Goal: Use online tool/utility: Utilize a website feature to perform a specific function

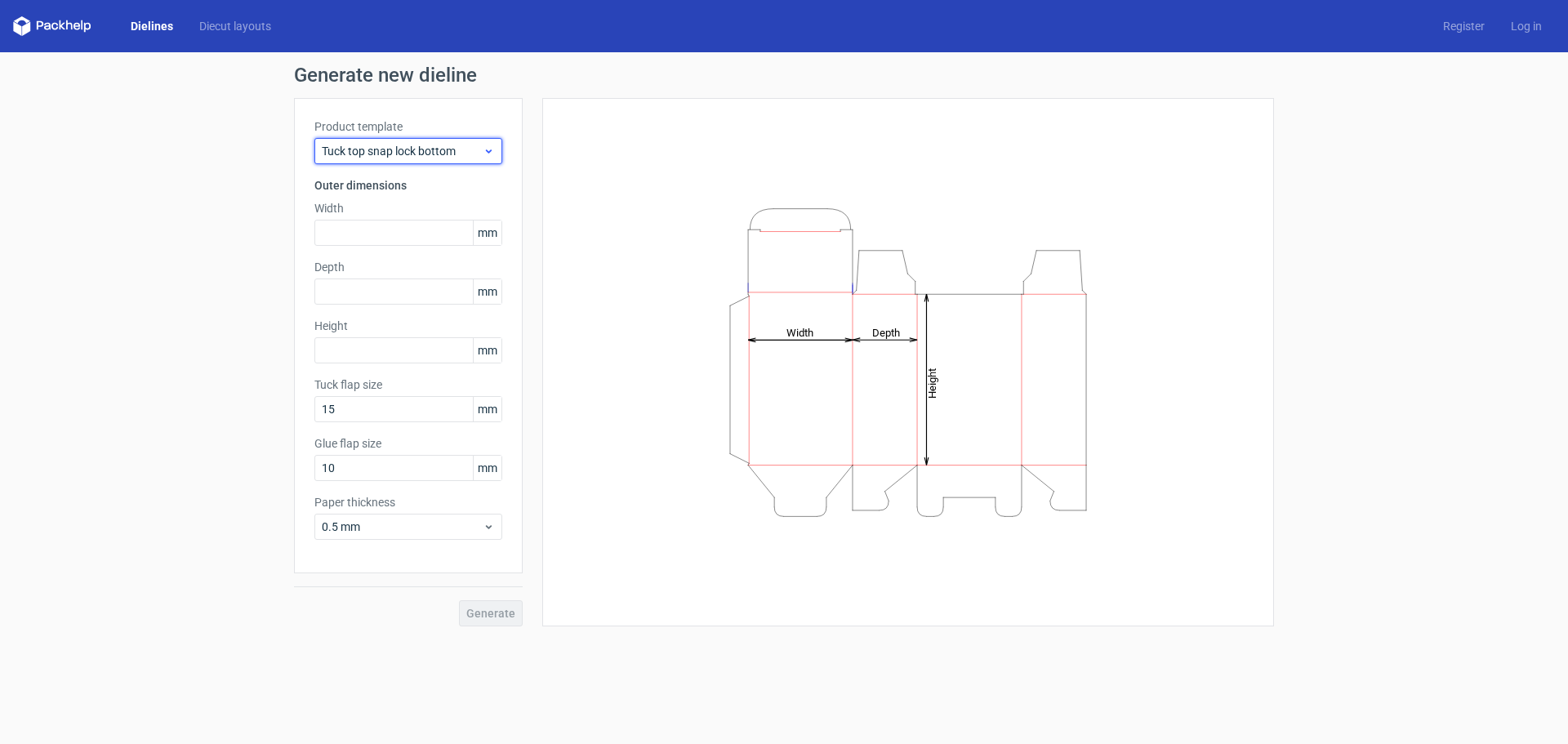
click at [438, 147] on span "Tuck top snap lock bottom" at bounding box center [402, 150] width 161 height 16
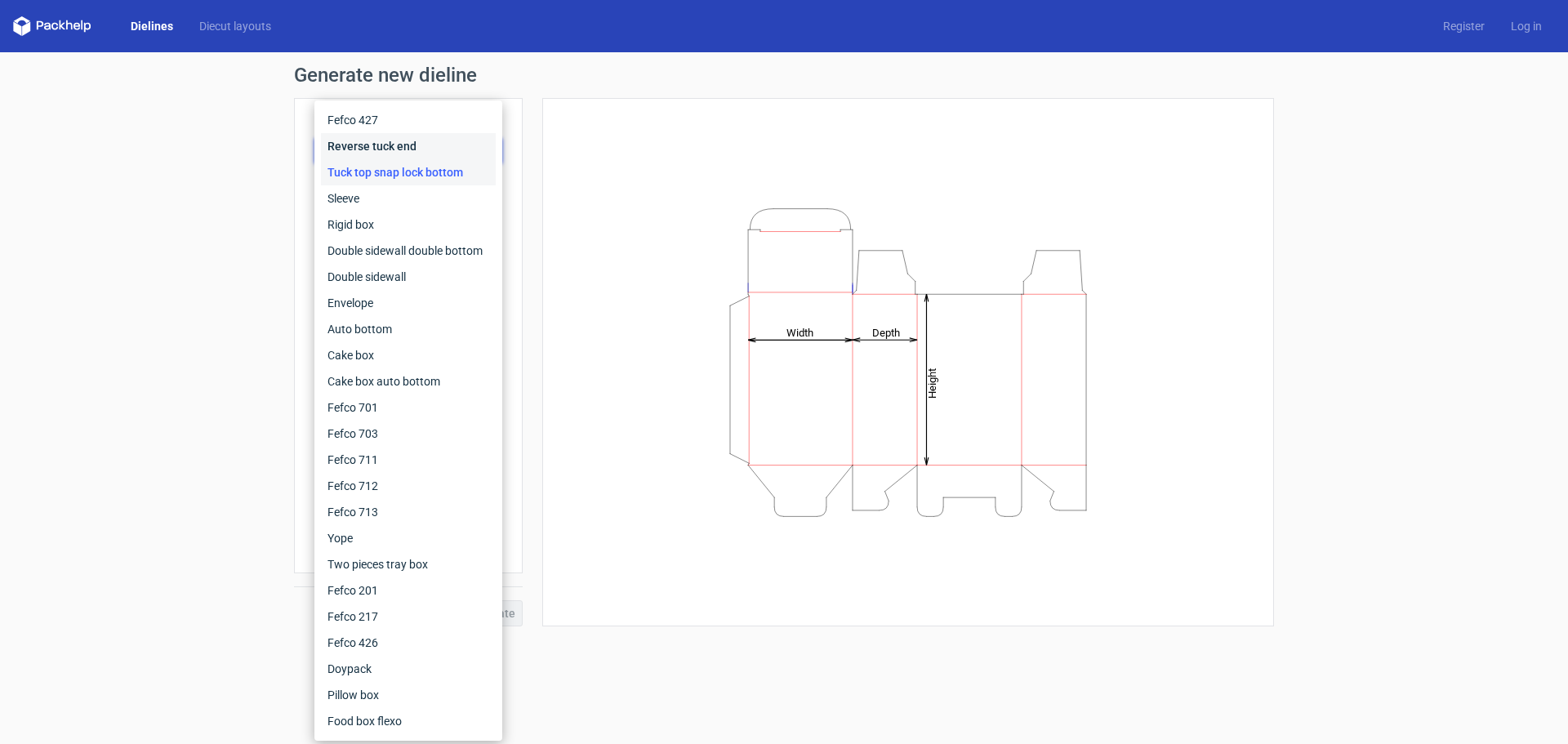
click at [411, 146] on div "Reverse tuck end" at bounding box center [408, 146] width 175 height 26
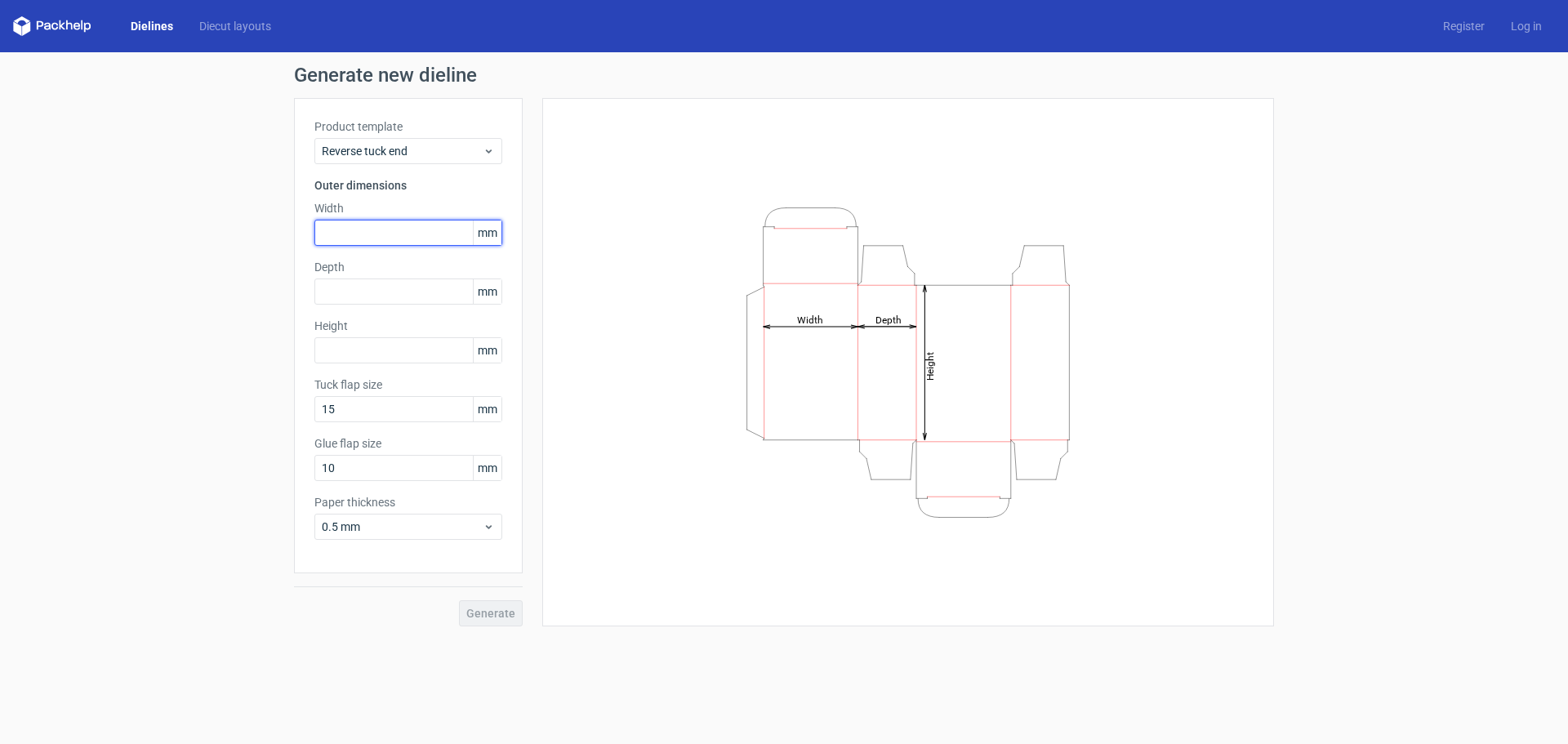
click at [413, 230] on input "text" at bounding box center [408, 232] width 187 height 26
click at [490, 234] on span "mm" at bounding box center [487, 232] width 29 height 24
click at [491, 209] on label "Width" at bounding box center [408, 208] width 187 height 16
click at [361, 231] on input "text" at bounding box center [408, 232] width 187 height 26
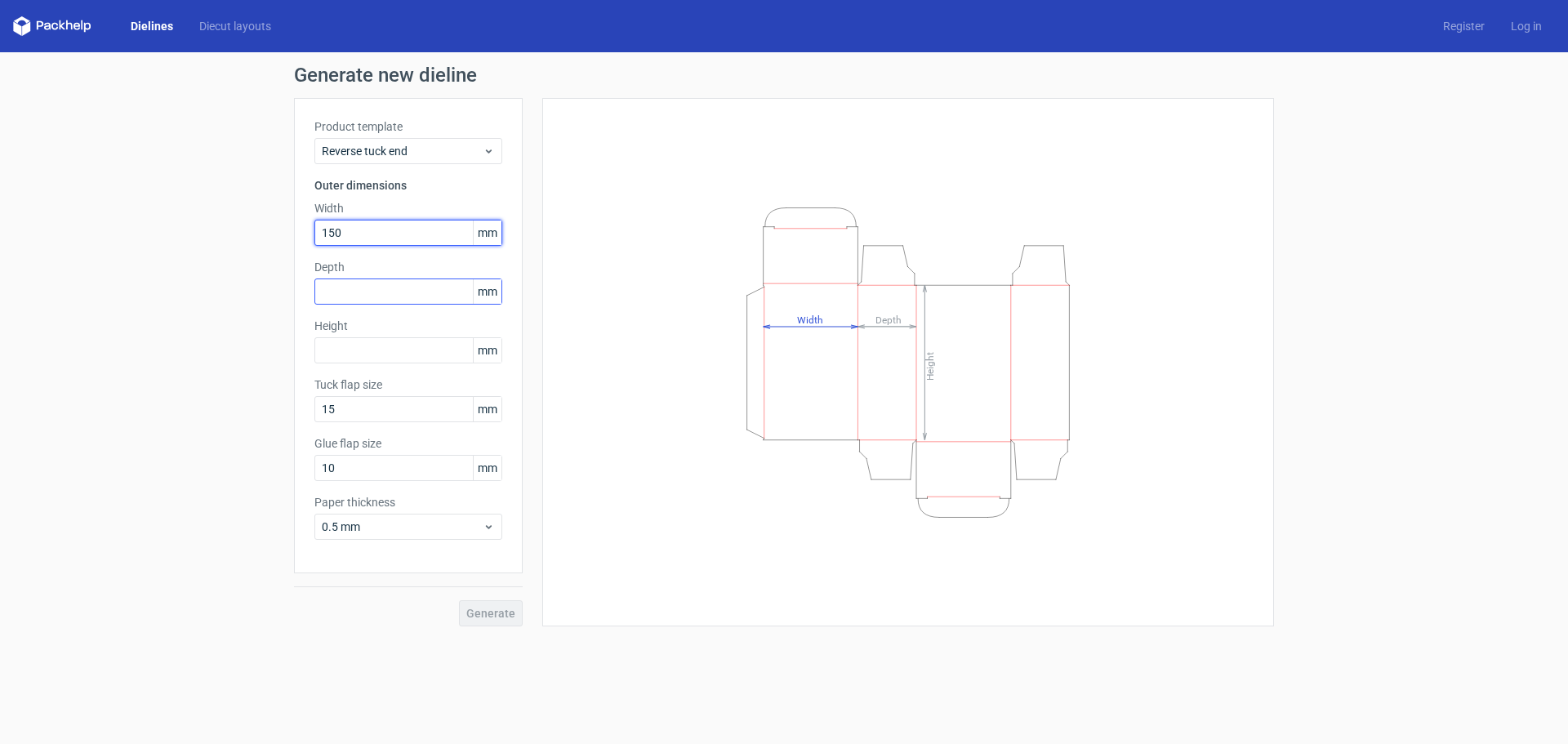
type input "150"
click at [355, 293] on input "text" at bounding box center [408, 291] width 187 height 26
type input "10"
click at [358, 352] on div "Height mm" at bounding box center [408, 340] width 187 height 46
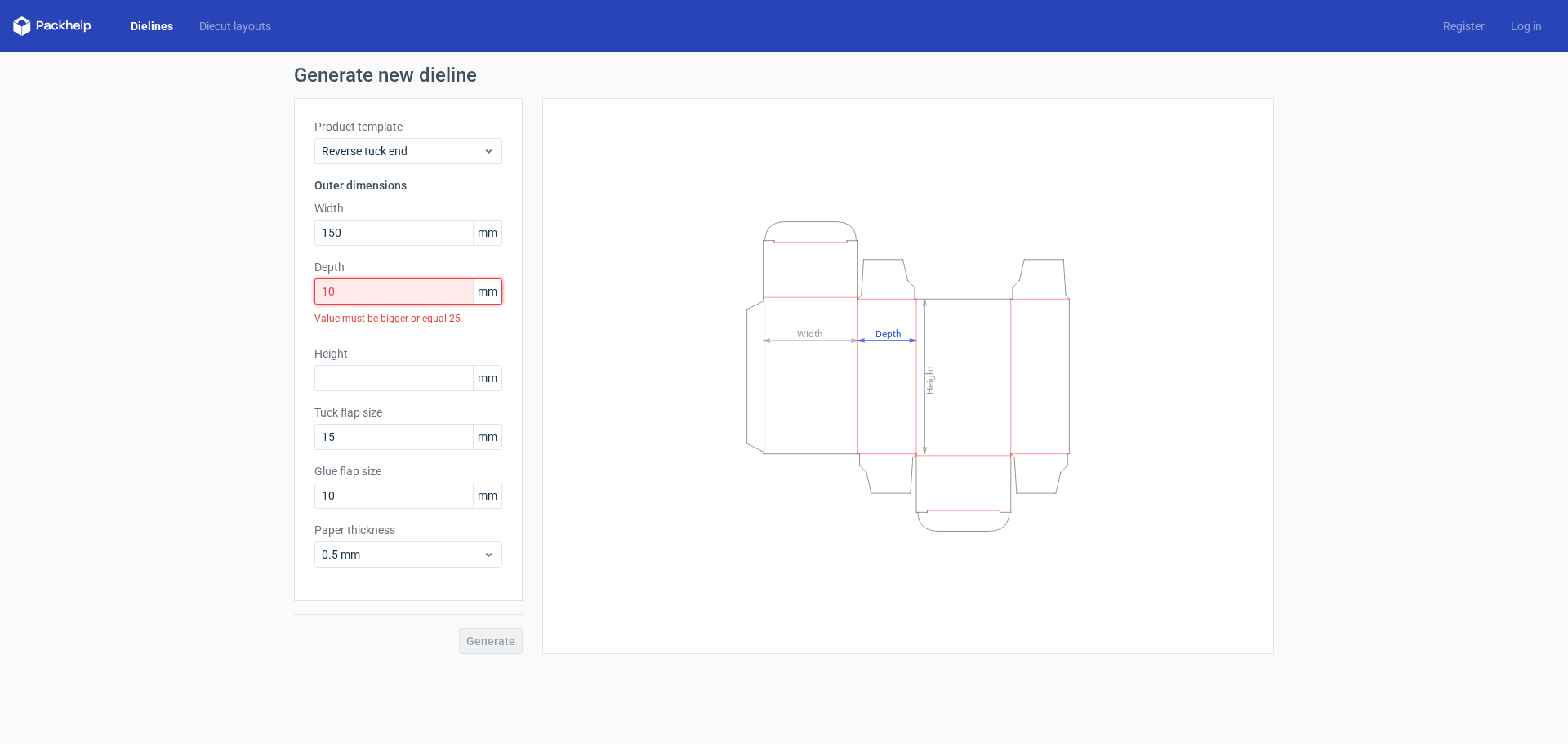
click at [372, 298] on input "10" at bounding box center [408, 291] width 187 height 26
click at [334, 235] on input "150" at bounding box center [408, 232] width 187 height 26
click at [383, 235] on input "102" at bounding box center [408, 232] width 187 height 26
type input "120"
click at [218, 338] on div "Generate new dieline Product template Reverse tuck end Outer dimensions Width 1…" at bounding box center [784, 360] width 1568 height 615
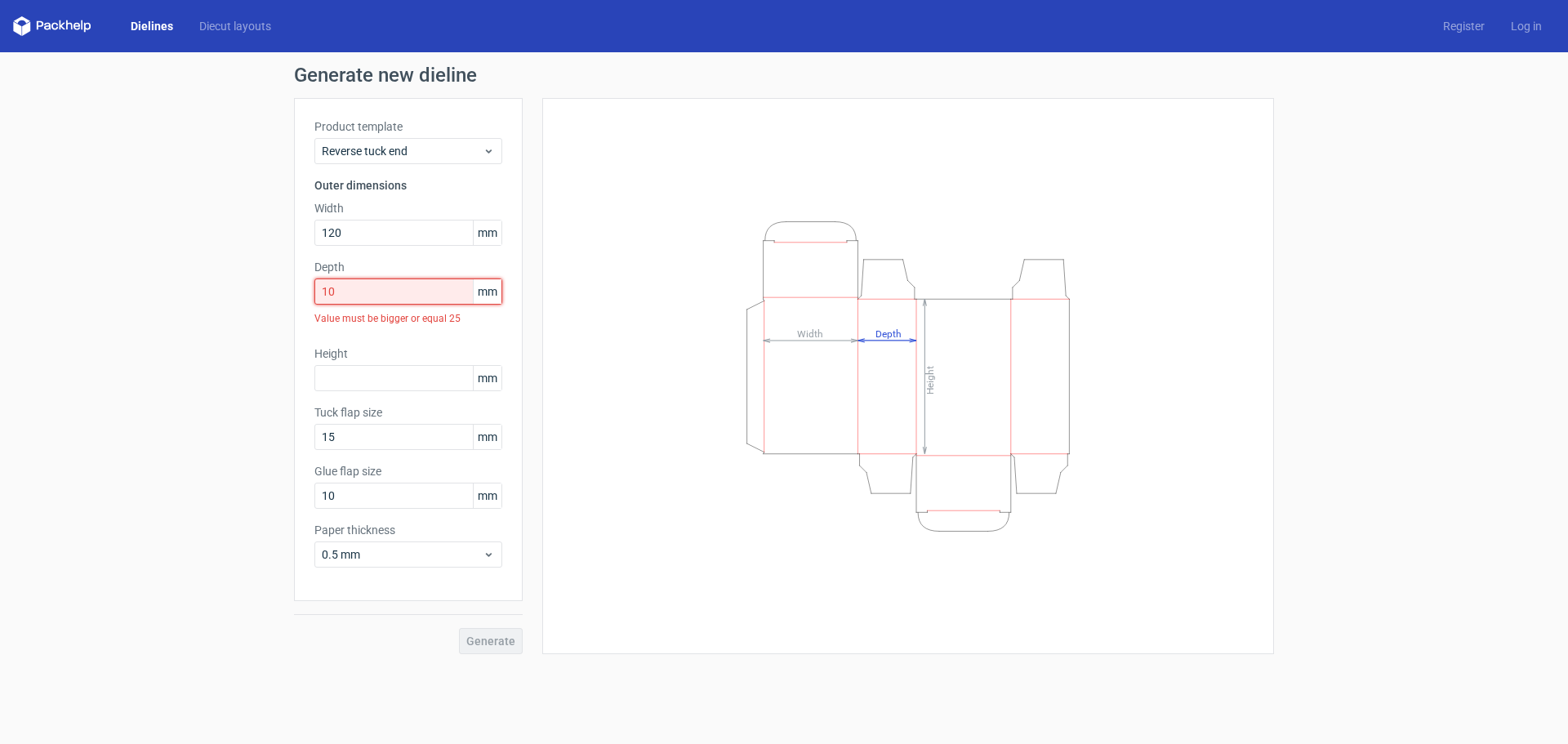
click at [426, 294] on input "10" at bounding box center [408, 291] width 187 height 26
drag, startPoint x: 367, startPoint y: 297, endPoint x: 263, endPoint y: 293, distance: 104.1
click at [263, 293] on div "Generate new dieline Product template Reverse tuck end Outer dimensions Width 1…" at bounding box center [784, 360] width 1568 height 615
click at [38, 481] on div "Generate new dieline Product template Reverse tuck end Outer dimensions Width 1…" at bounding box center [784, 360] width 1568 height 615
click at [407, 299] on input "10" at bounding box center [408, 291] width 187 height 26
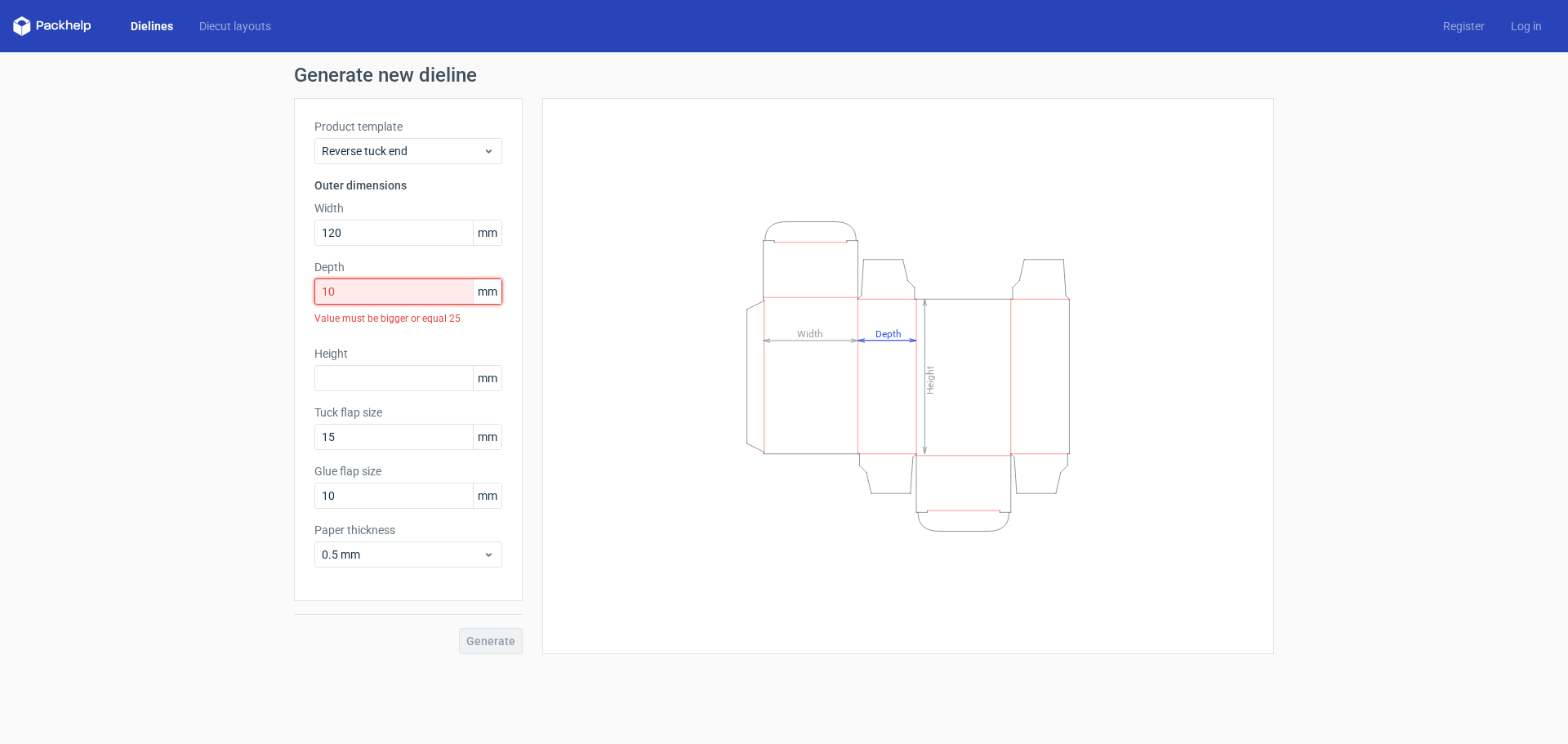
drag, startPoint x: 358, startPoint y: 302, endPoint x: 121, endPoint y: 302, distance: 237.0
click at [121, 302] on div "Generate new dieline Product template Reverse tuck end Outer dimensions Width 1…" at bounding box center [784, 360] width 1568 height 615
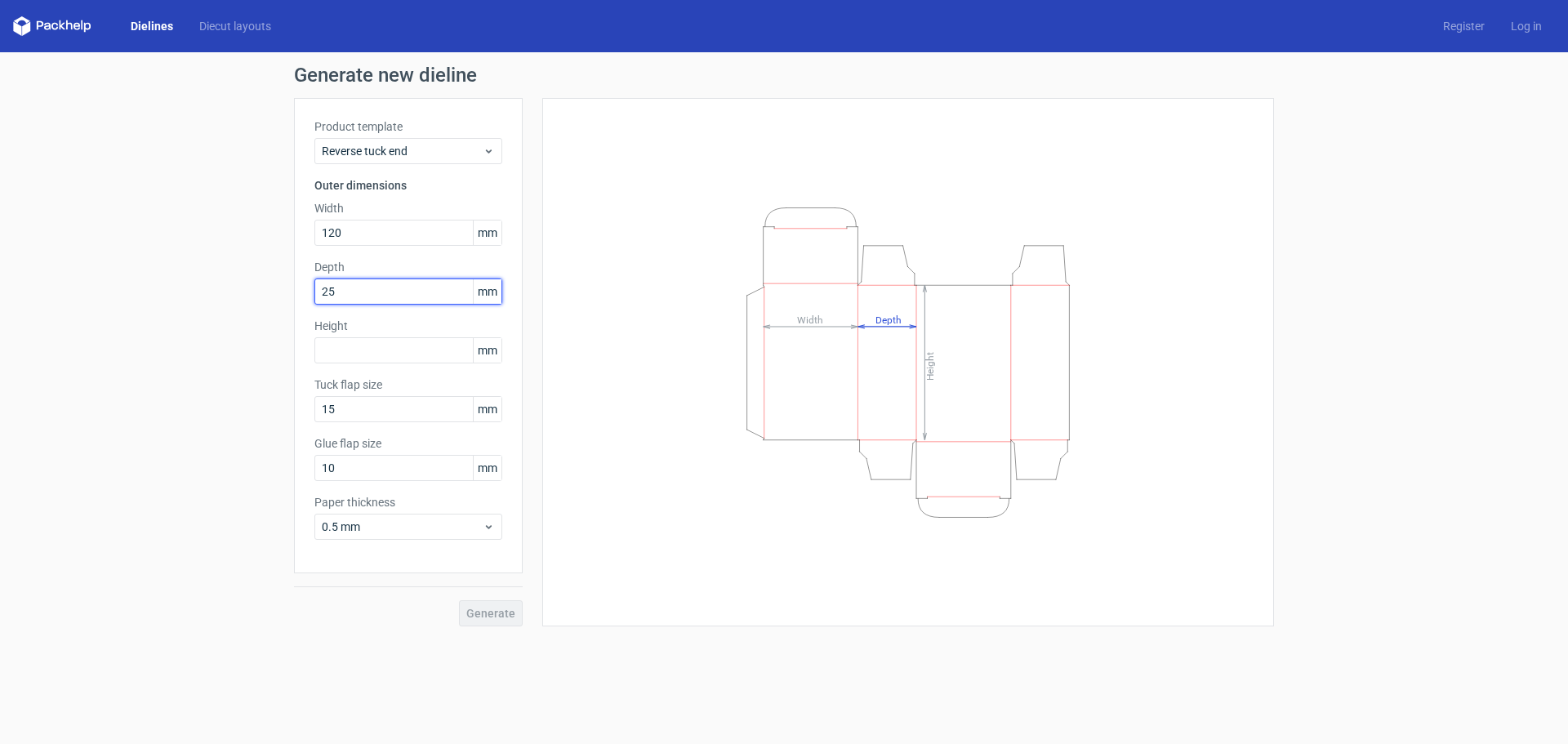
type input "25"
click at [196, 332] on div "Generate new dieline Product template Reverse tuck end Outer dimensions Width 1…" at bounding box center [784, 345] width 1568 height 587
click at [426, 350] on input "text" at bounding box center [408, 350] width 187 height 26
click at [402, 291] on input "25" at bounding box center [408, 291] width 187 height 26
click at [398, 226] on input "120" at bounding box center [408, 232] width 187 height 26
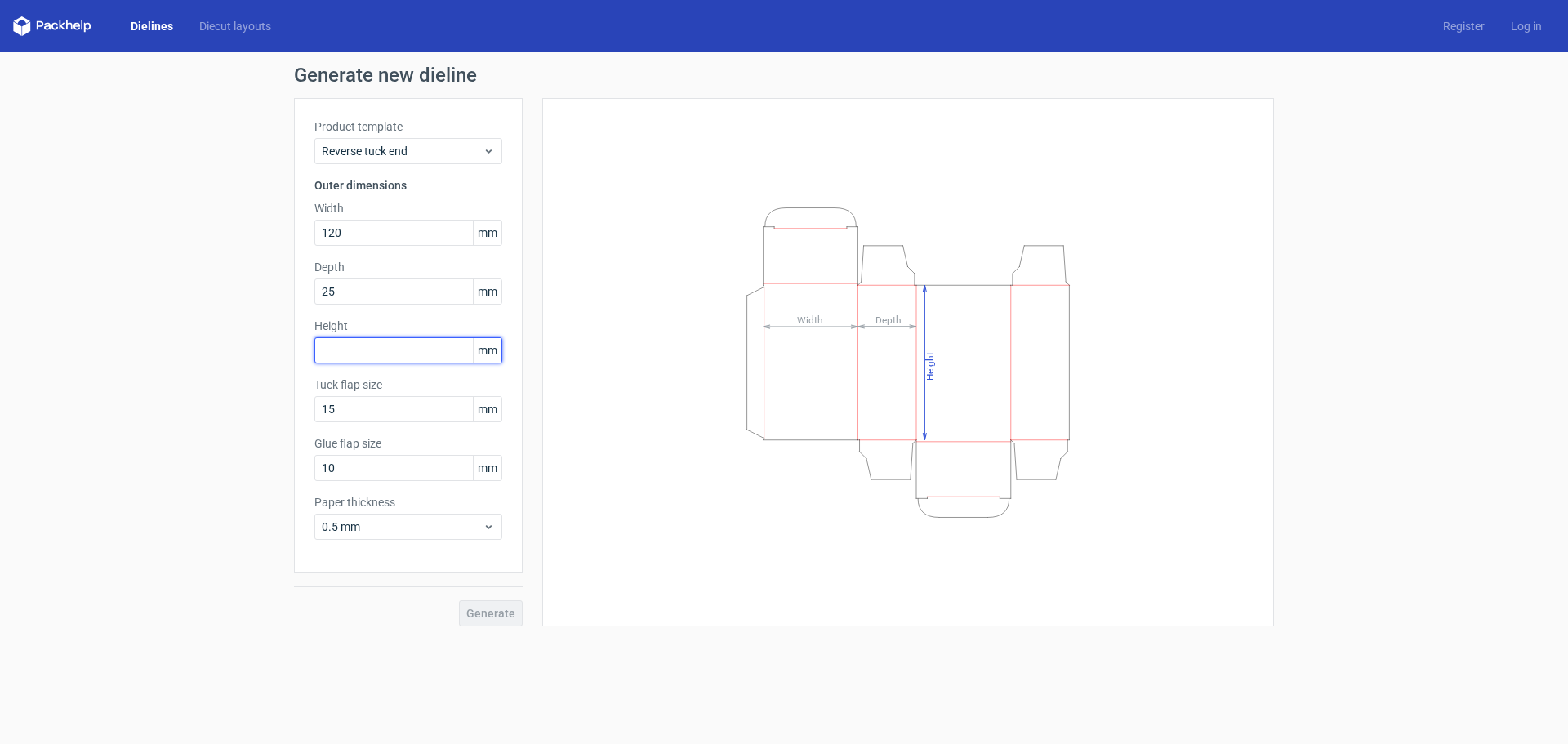
click at [383, 347] on input "text" at bounding box center [408, 350] width 187 height 26
type input "40"
click at [252, 465] on div "Generate new dieline Product template Reverse tuck end Outer dimensions Width 1…" at bounding box center [784, 345] width 1568 height 587
click at [508, 616] on span "Generate" at bounding box center [491, 613] width 49 height 12
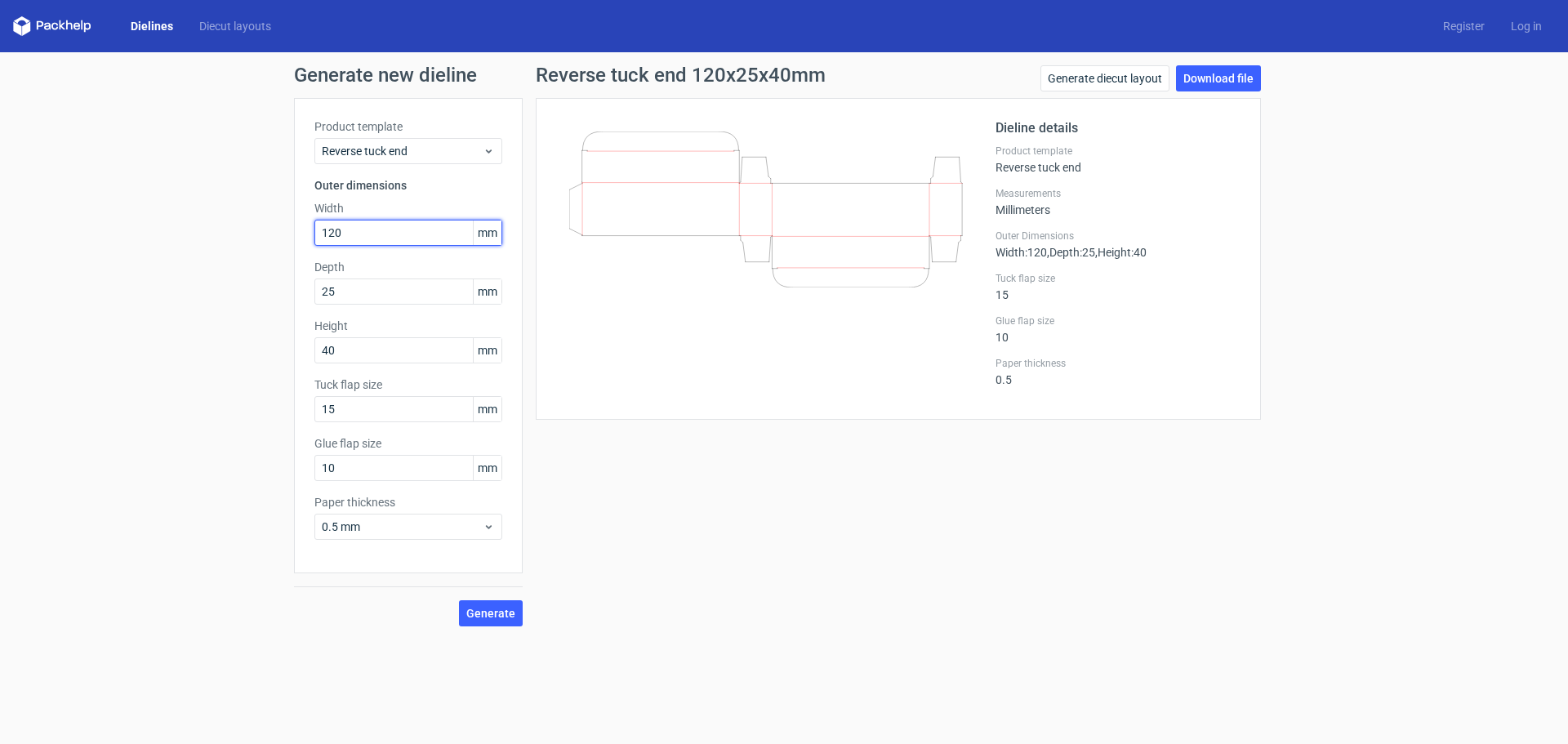
drag, startPoint x: 351, startPoint y: 235, endPoint x: 285, endPoint y: 248, distance: 67.3
click at [285, 248] on div "Generate new dieline Product template Reverse tuck end Outer dimensions Width 1…" at bounding box center [784, 345] width 1568 height 587
type input "40"
click at [330, 364] on div "Product template Reverse tuck end Outer dimensions Width 40 mm Depth 25 mm Heig…" at bounding box center [408, 335] width 229 height 475
drag, startPoint x: 359, startPoint y: 357, endPoint x: 200, endPoint y: 359, distance: 159.0
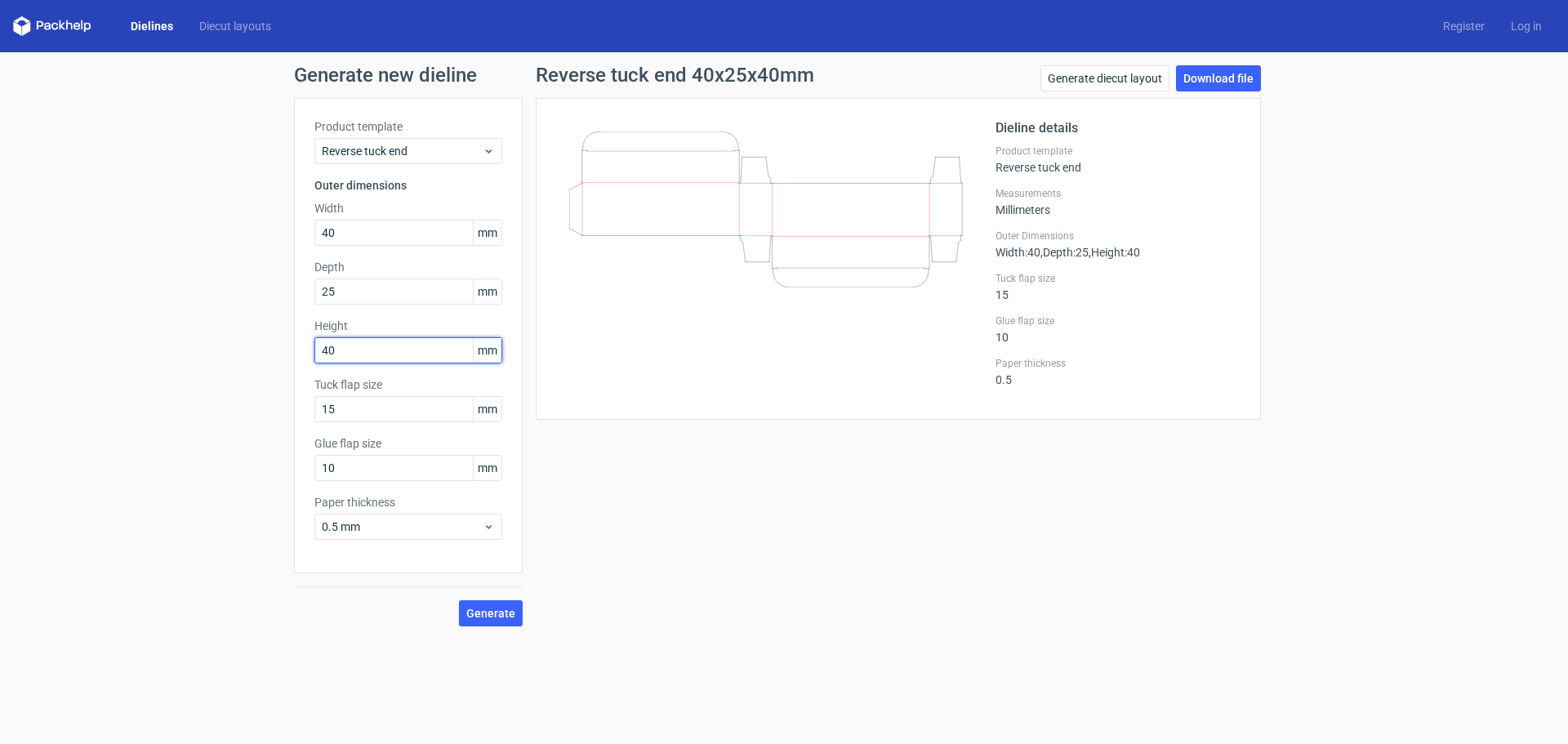
click at [201, 357] on div "Generate new dieline Product template Reverse tuck end Outer dimensions Width 4…" at bounding box center [784, 345] width 1568 height 587
type input "120"
click at [505, 622] on button "Generate" at bounding box center [490, 613] width 63 height 26
click at [355, 350] on input "120" at bounding box center [408, 350] width 187 height 26
click at [252, 383] on div "Generate new dieline Product template Reverse tuck end Outer dimensions Width 4…" at bounding box center [784, 345] width 1568 height 587
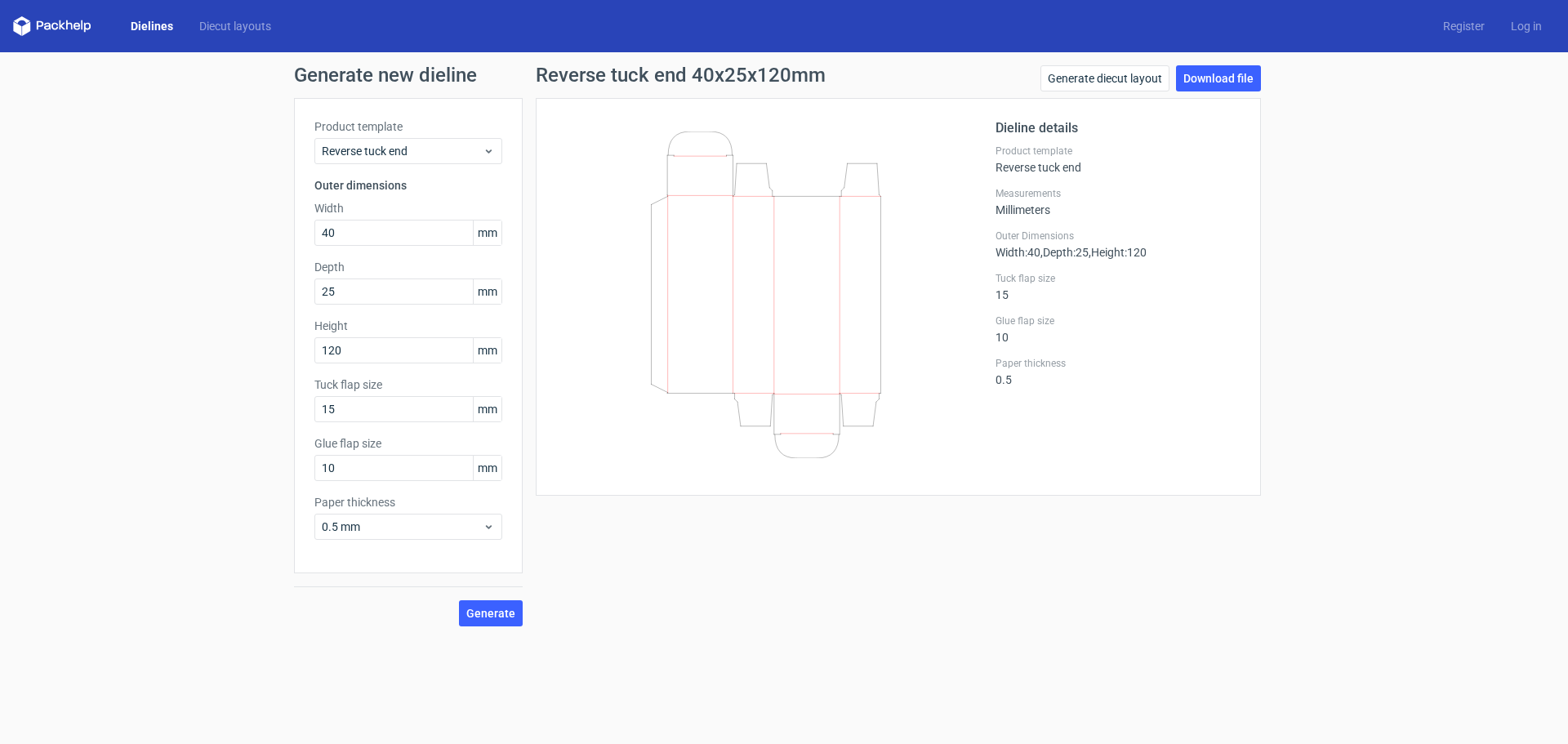
drag, startPoint x: 158, startPoint y: 664, endPoint x: 110, endPoint y: 782, distance: 127.4
drag, startPoint x: 110, startPoint y: 782, endPoint x: 24, endPoint y: 377, distance: 414.0
click at [24, 377] on div "Generate new dieline Product template Reverse tuck end Outer dimensions Width 4…" at bounding box center [784, 345] width 1568 height 587
drag, startPoint x: 542, startPoint y: 70, endPoint x: 839, endPoint y: 87, distance: 297.5
click at [839, 88] on div "Reverse tuck end 40x25x120mm Generate diecut layout Download file" at bounding box center [898, 81] width 725 height 33
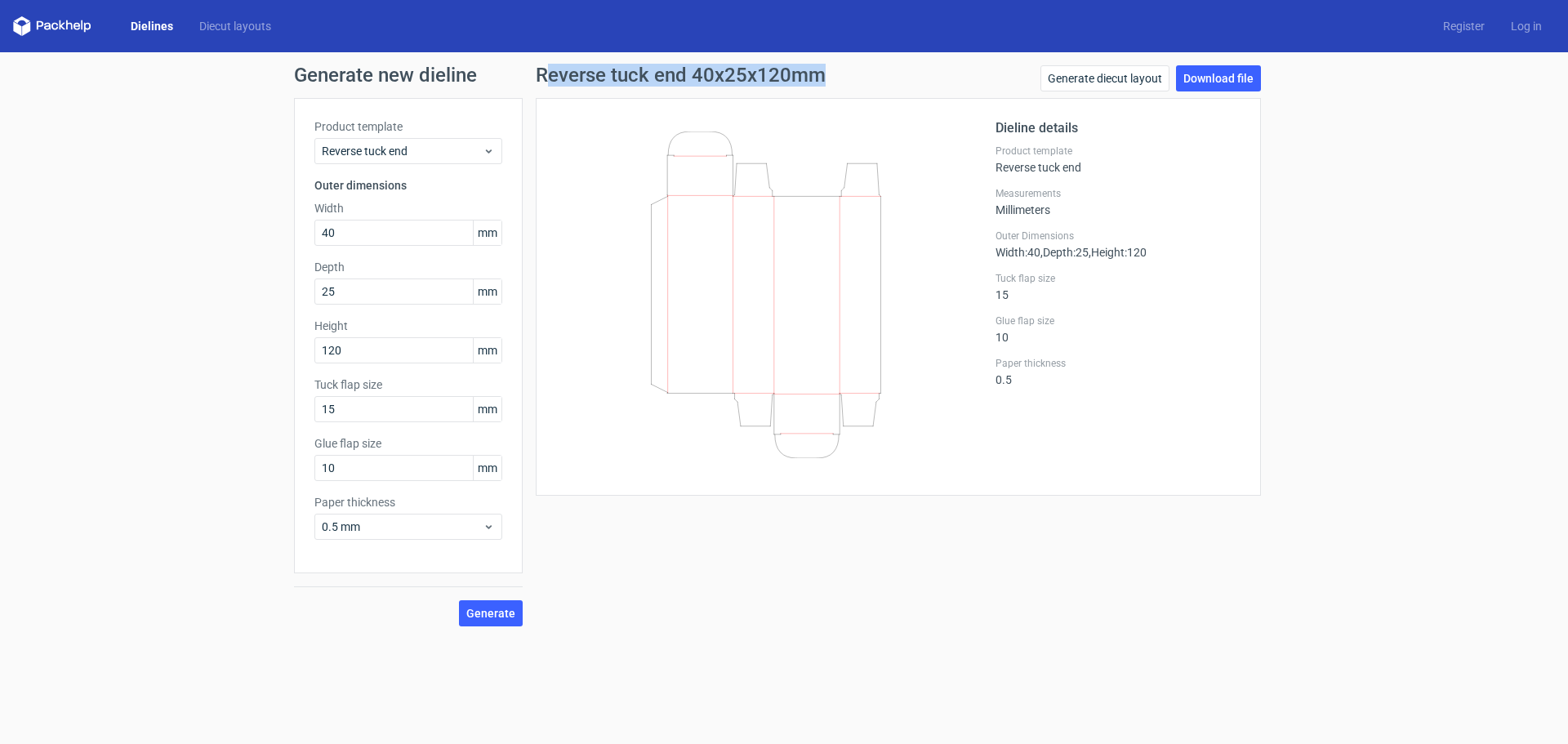
click at [844, 84] on div "Reverse tuck end 40x25x120mm Generate diecut layout Download file" at bounding box center [898, 81] width 725 height 33
